Goal: Task Accomplishment & Management: Manage account settings

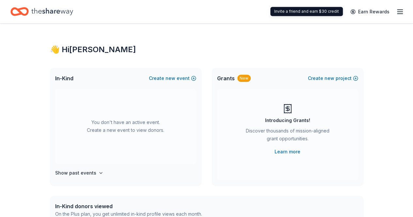
click at [397, 10] on line "button" at bounding box center [399, 10] width 5 height 0
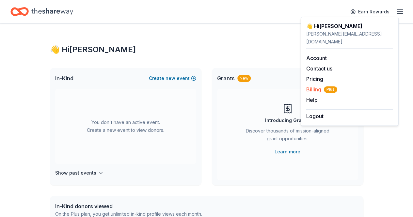
click at [316, 86] on span "Billing Plus" at bounding box center [321, 90] width 31 height 8
